Goal: Find specific page/section: Find specific page/section

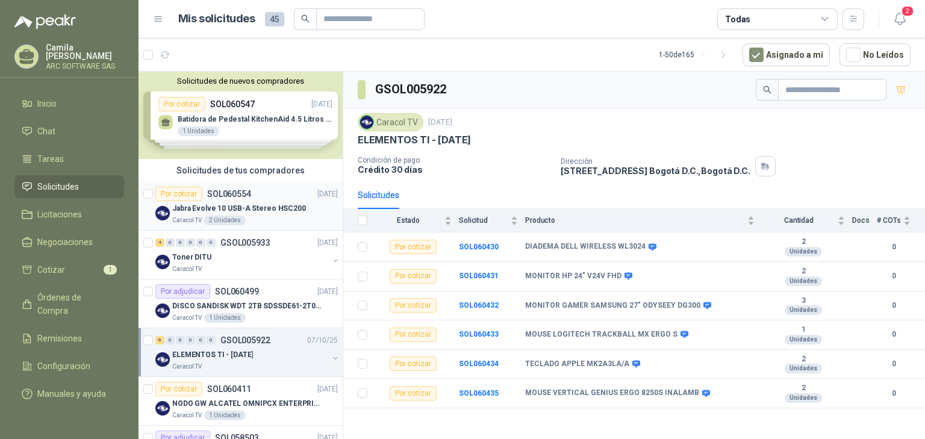
click at [219, 212] on p "Jabra Evolve 10 USB-A Stereo HSC200" at bounding box center [239, 208] width 134 height 11
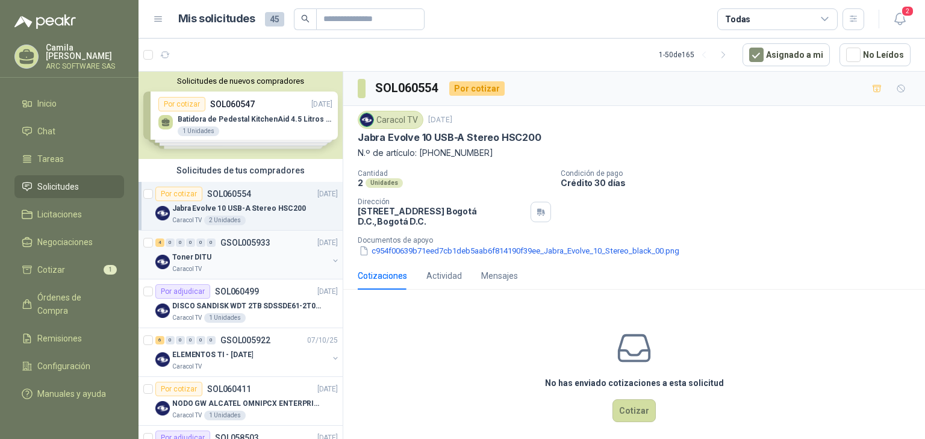
click at [222, 254] on div "Toner DITU" at bounding box center [250, 257] width 156 height 14
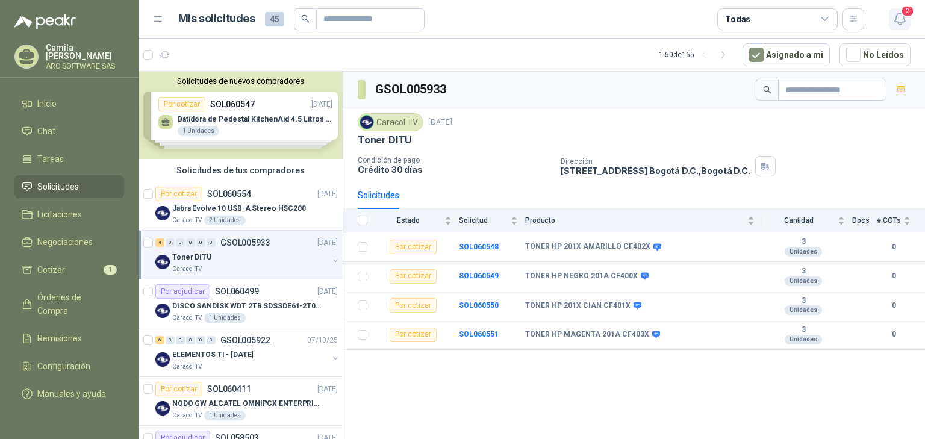
click at [908, 21] on icon "button" at bounding box center [900, 18] width 15 height 15
